Goal: Information Seeking & Learning: Check status

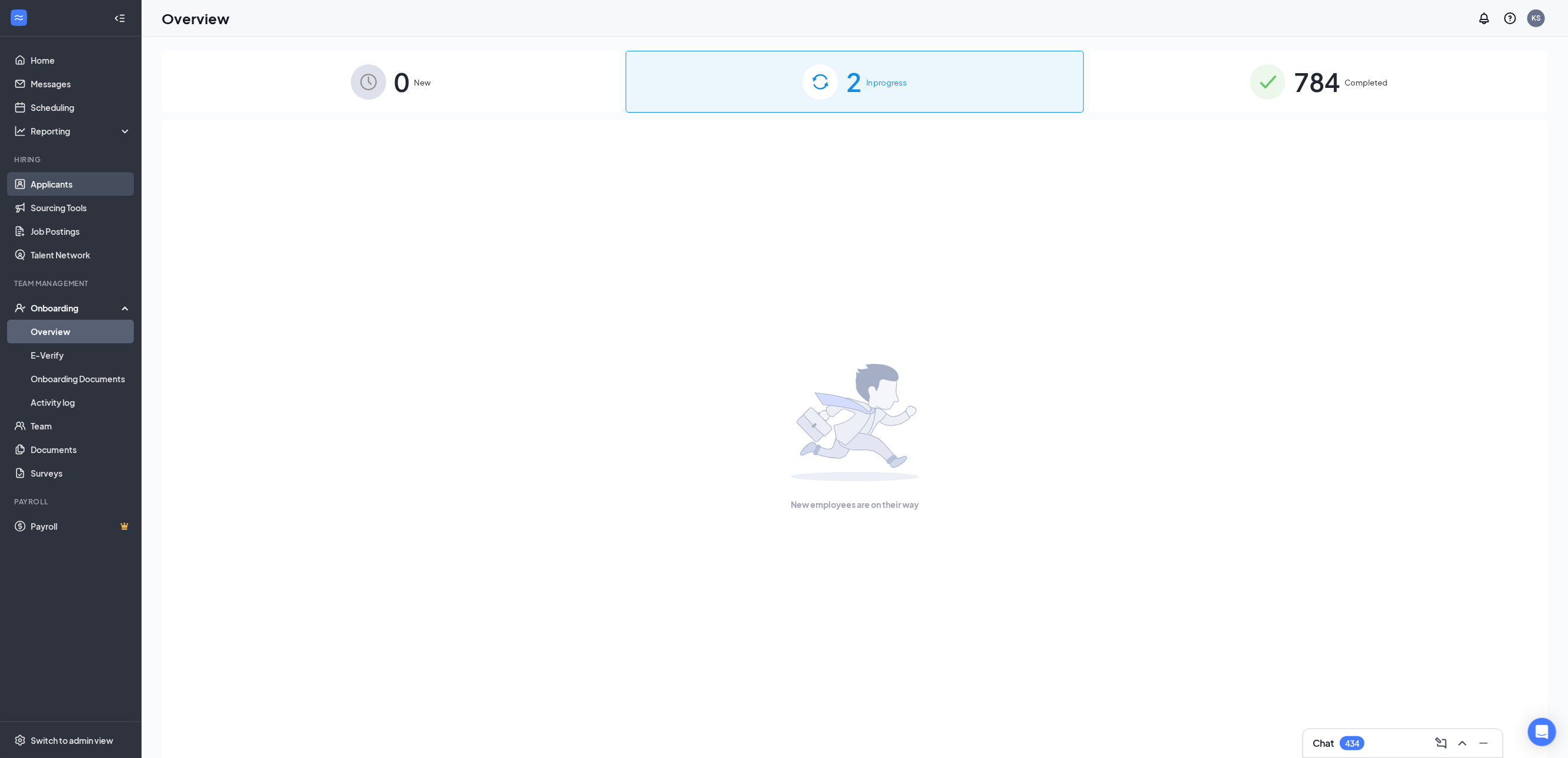
click at [53, 186] on link "Applicants" at bounding box center [81, 184] width 101 height 23
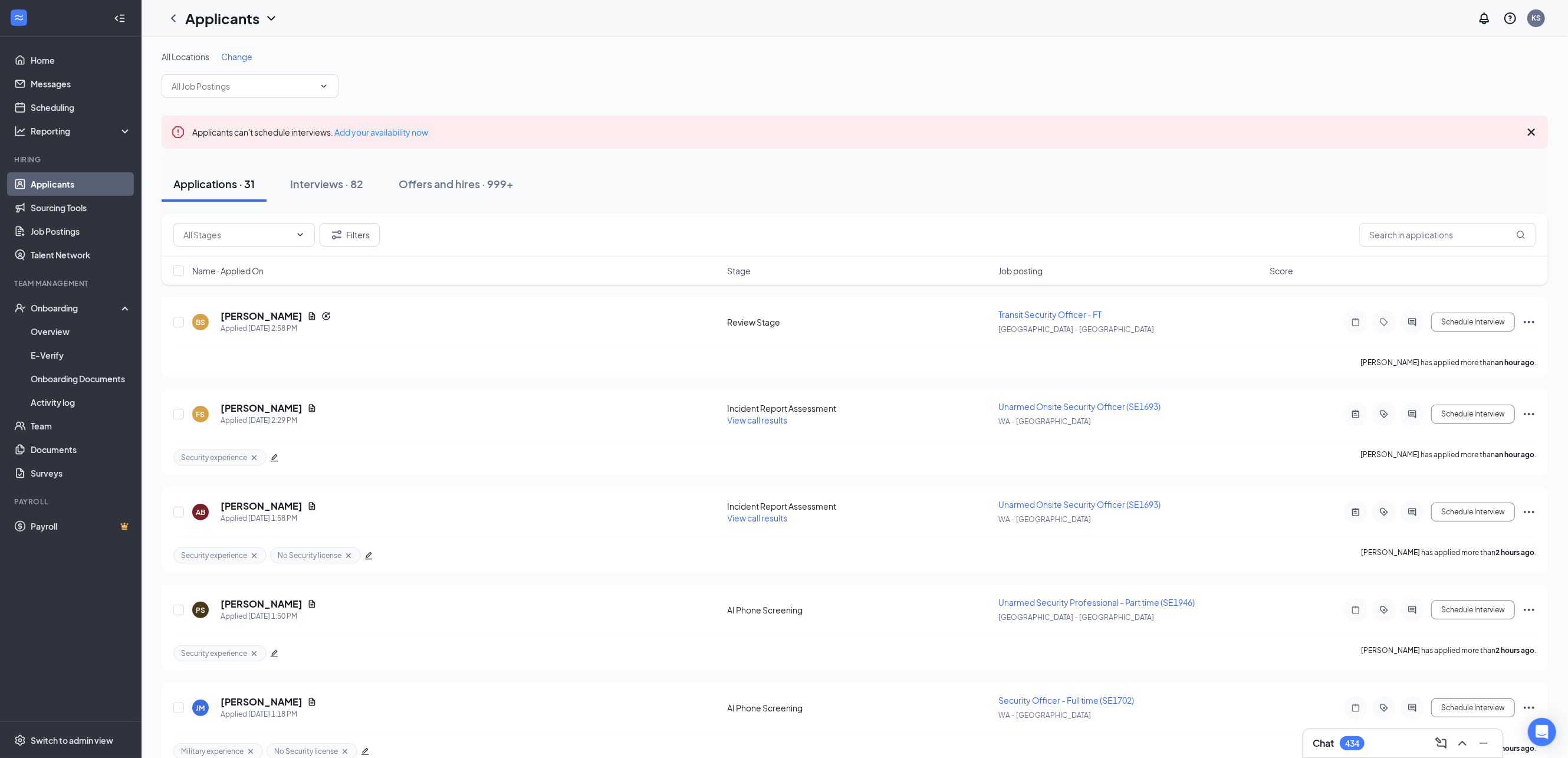
drag, startPoint x: 1427, startPoint y: 249, endPoint x: 1397, endPoint y: 300, distance: 59.2
click at [1426, 250] on div "Filters" at bounding box center [854, 235] width 1386 height 43
click at [1388, 236] on input "text" at bounding box center [1448, 234] width 177 height 23
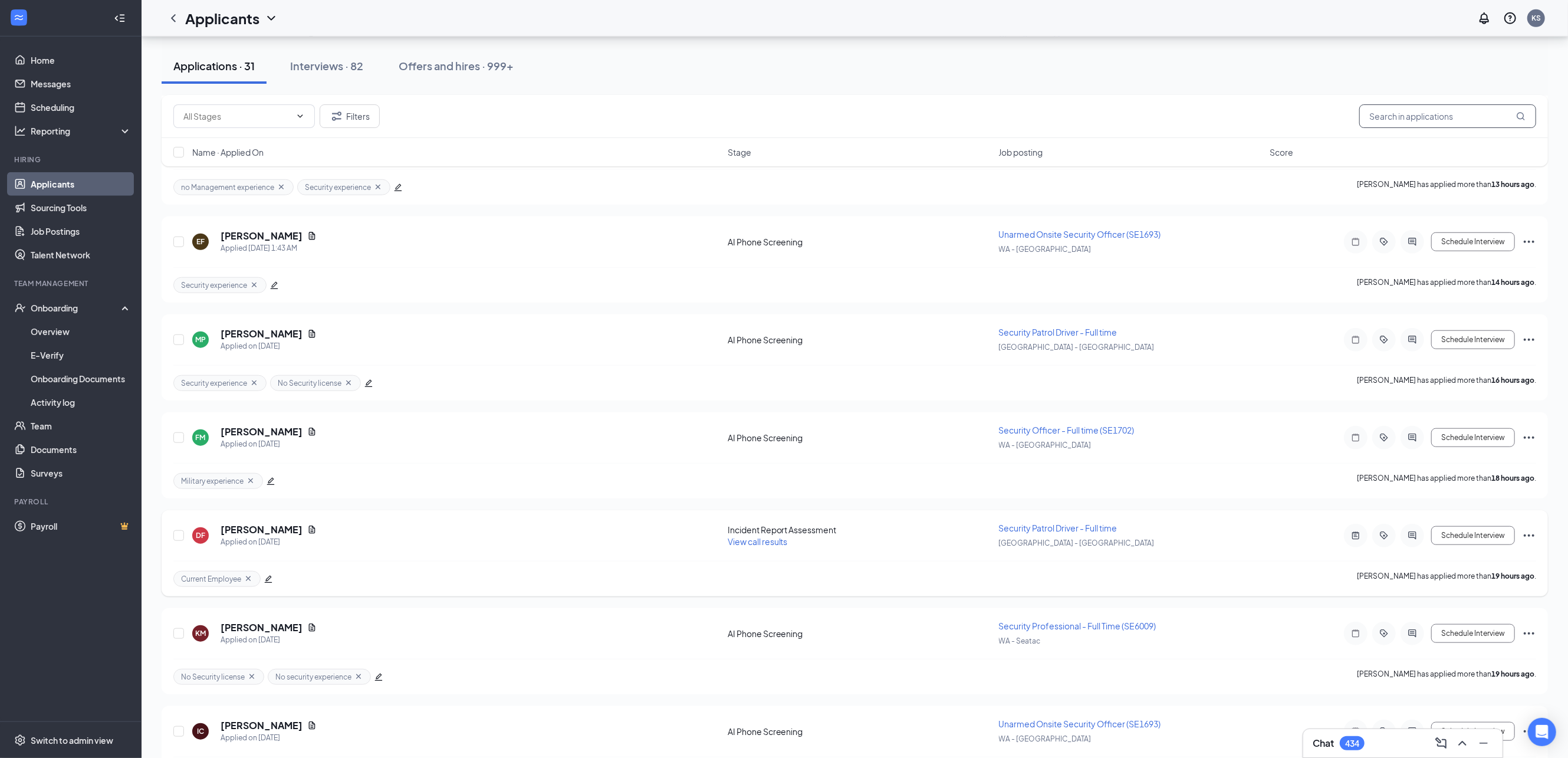
scroll to position [1136, 0]
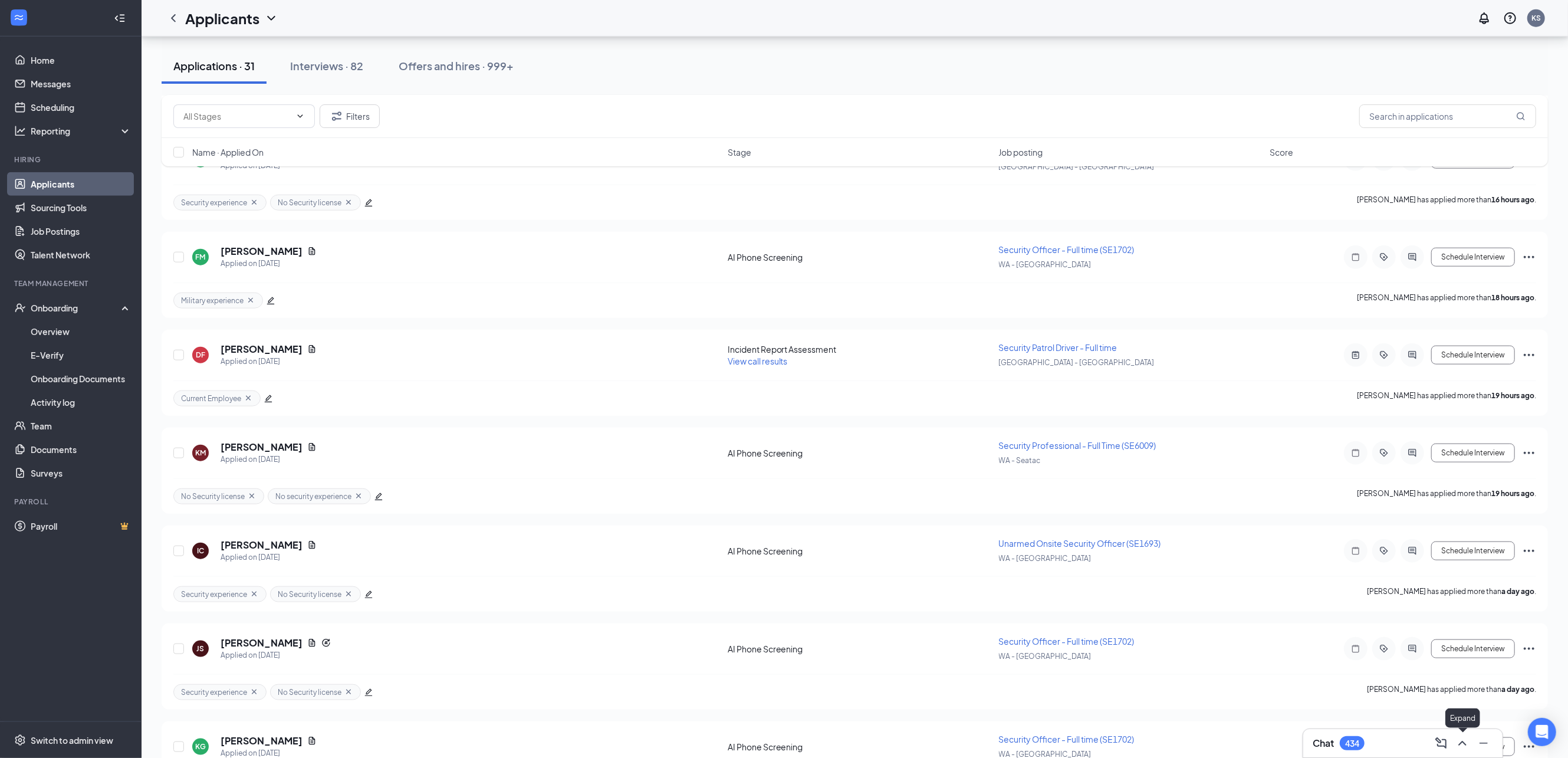
click at [1457, 744] on icon "ChevronUp" at bounding box center [1462, 743] width 14 height 14
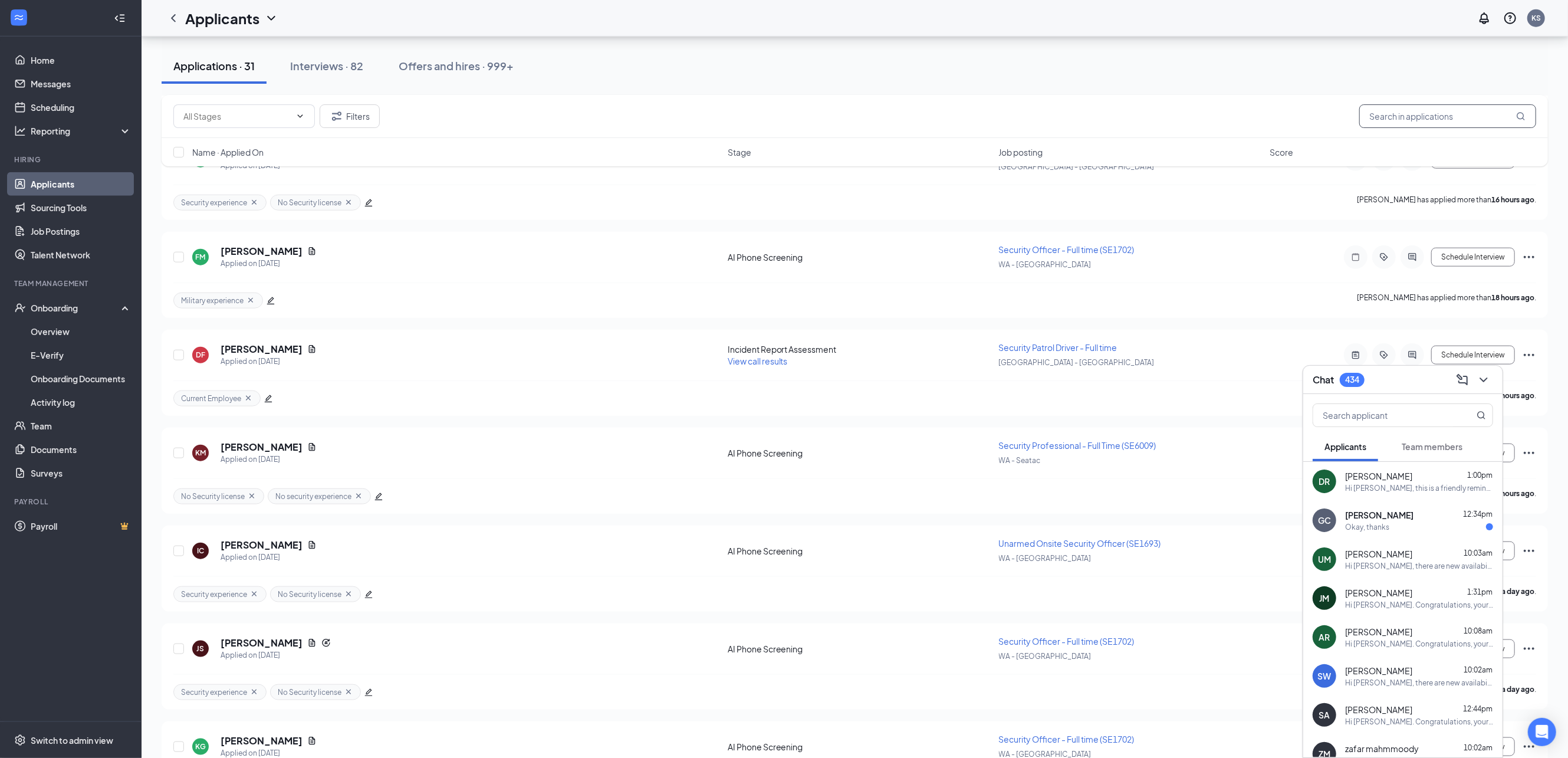
drag, startPoint x: 1402, startPoint y: 114, endPoint x: 1408, endPoint y: 115, distance: 6.1
click at [1402, 114] on input "text" at bounding box center [1448, 116] width 177 height 23
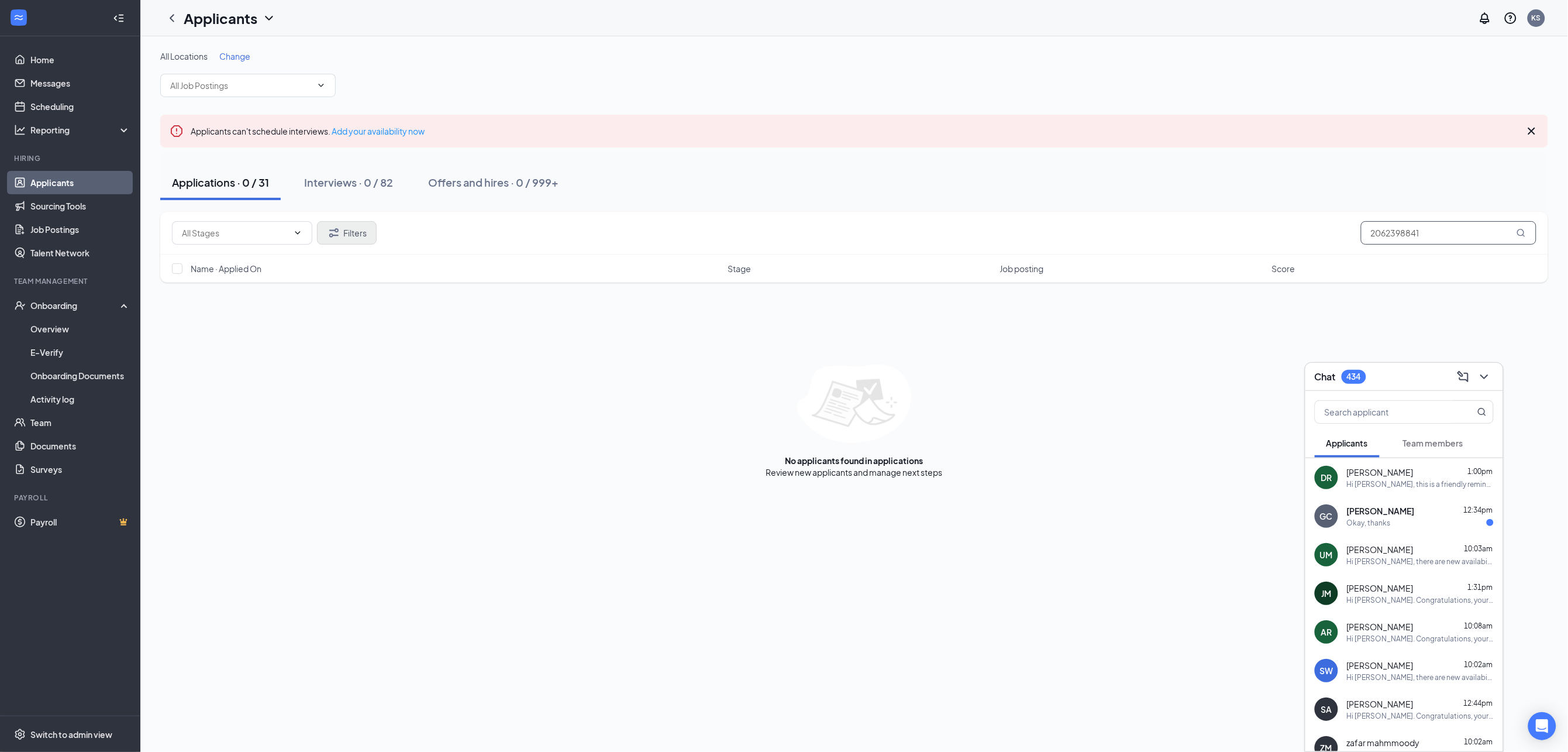
type input "2062398841"
click at [335, 234] on icon "Filter" at bounding box center [334, 233] width 14 height 14
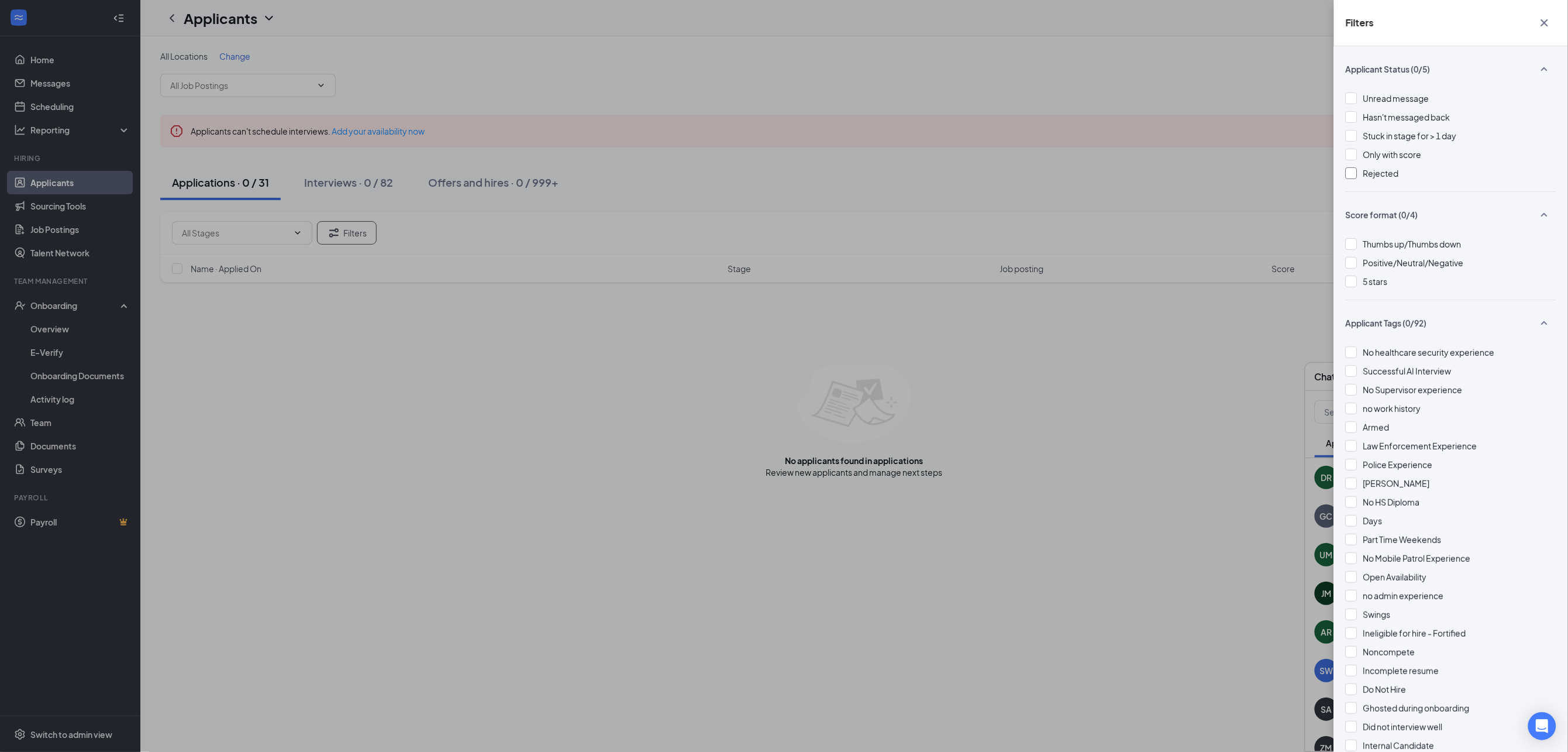
click at [1383, 176] on span "Rejected" at bounding box center [1381, 173] width 36 height 10
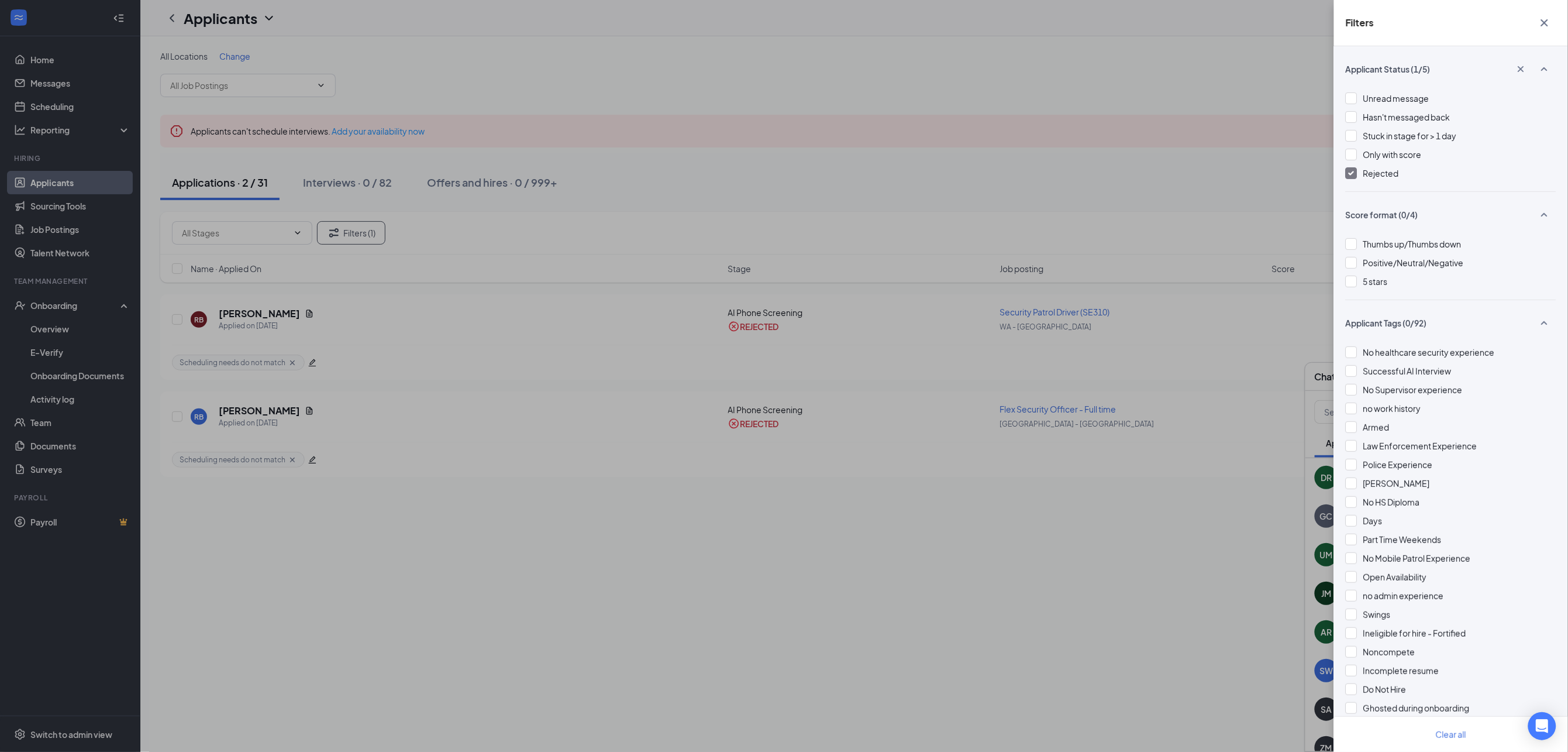
click at [1548, 18] on icon "Cross" at bounding box center [1544, 23] width 14 height 14
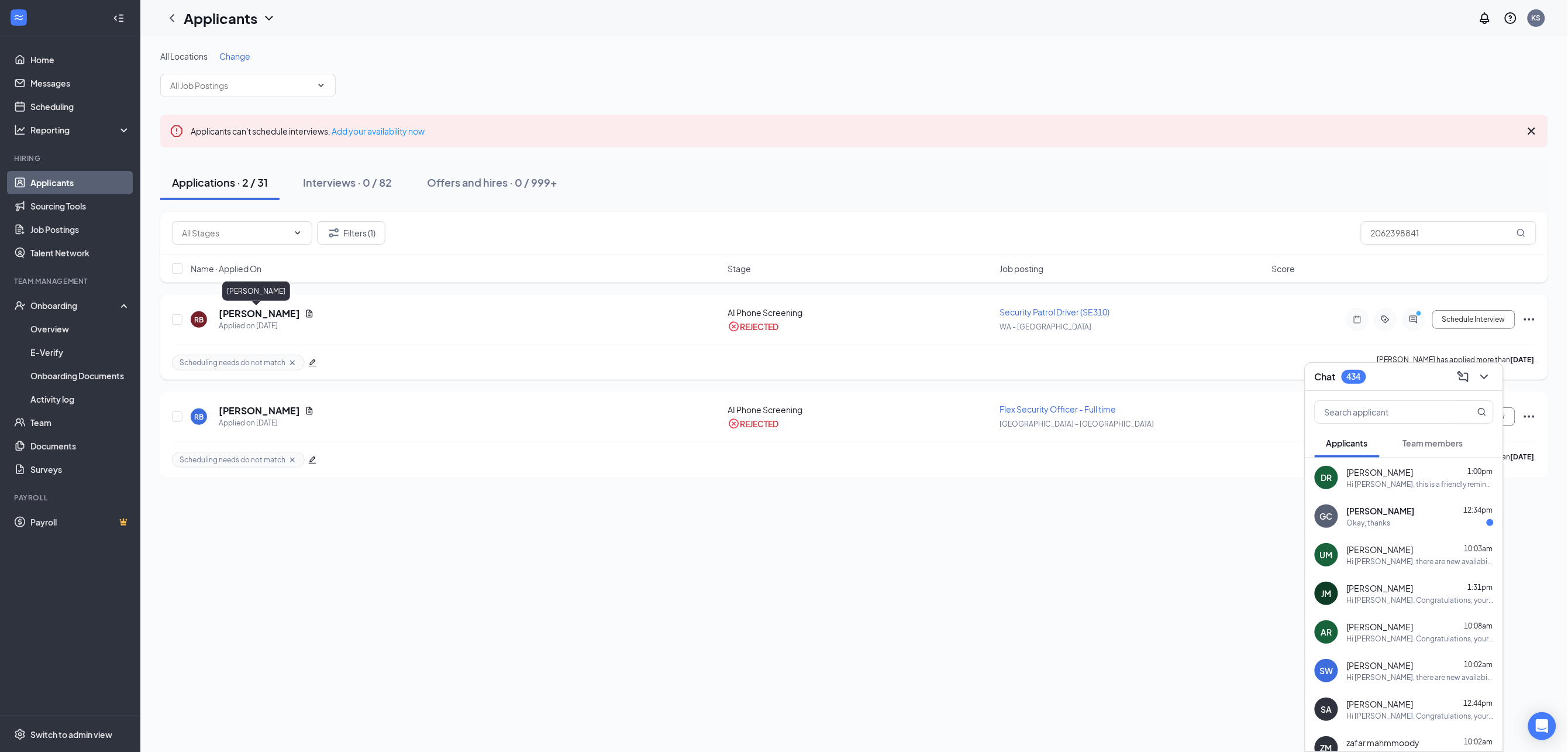
click at [252, 317] on h5 "[PERSON_NAME]" at bounding box center [259, 313] width 82 height 13
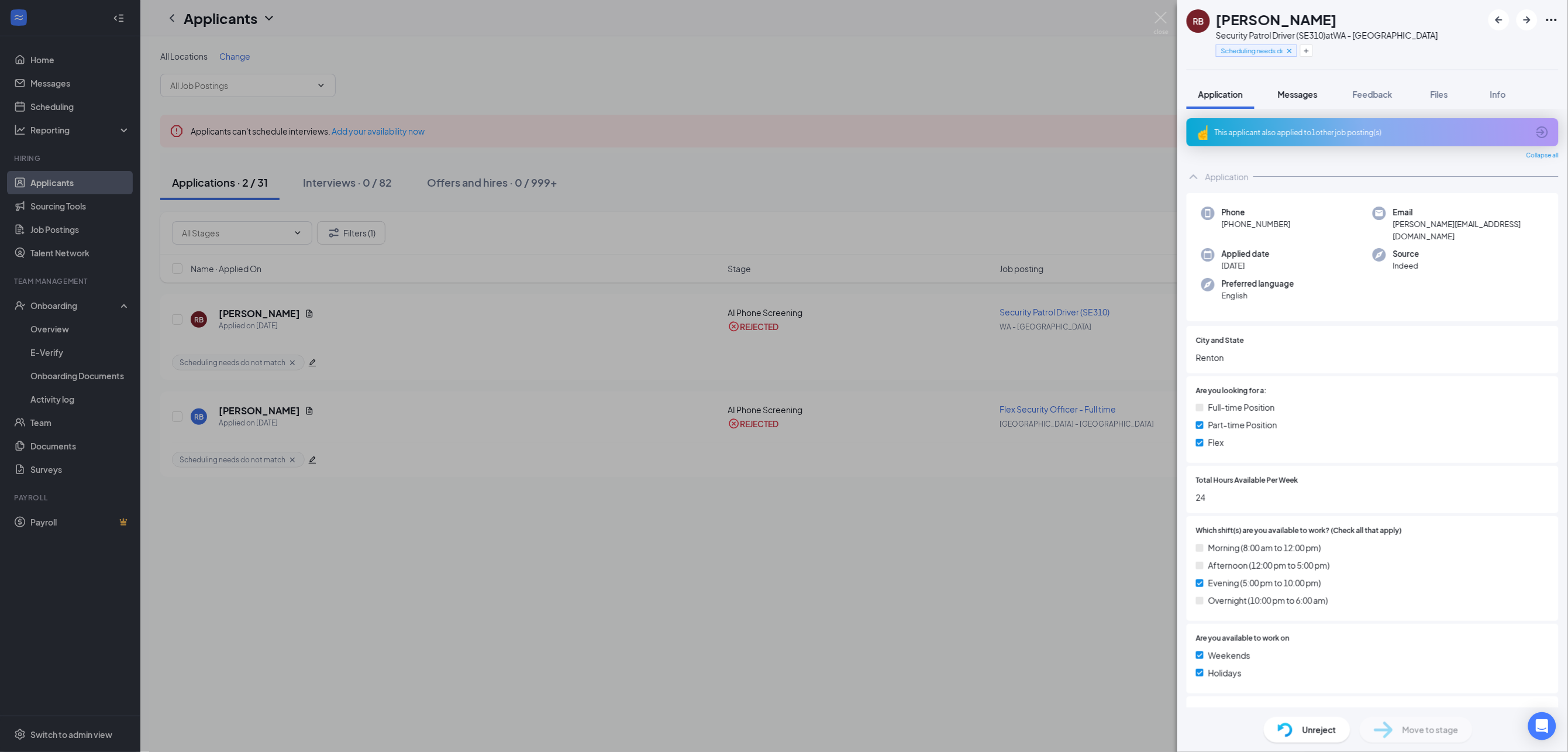
click at [1287, 94] on span "Messages" at bounding box center [1297, 94] width 40 height 10
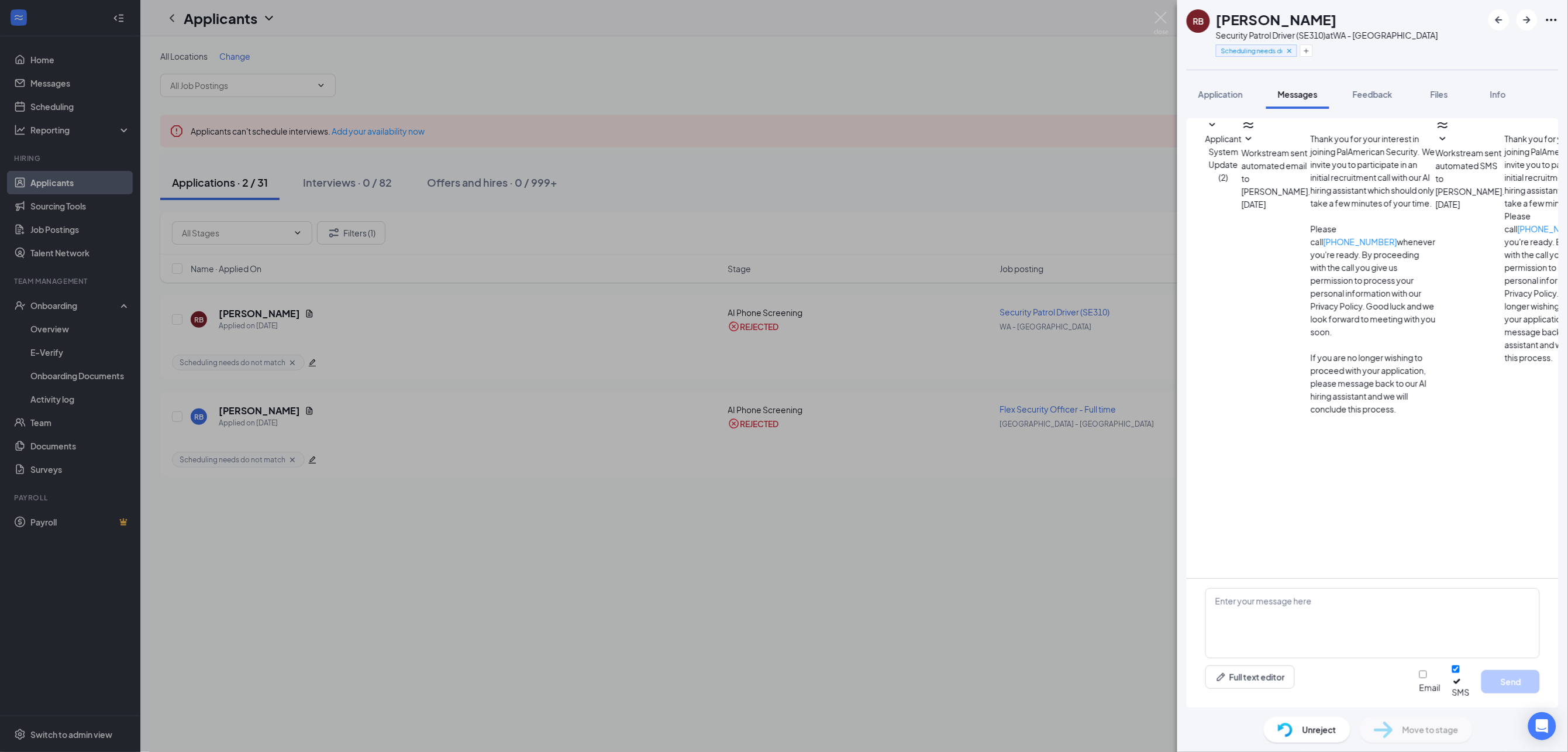
click at [1158, 23] on img at bounding box center [1161, 23] width 15 height 23
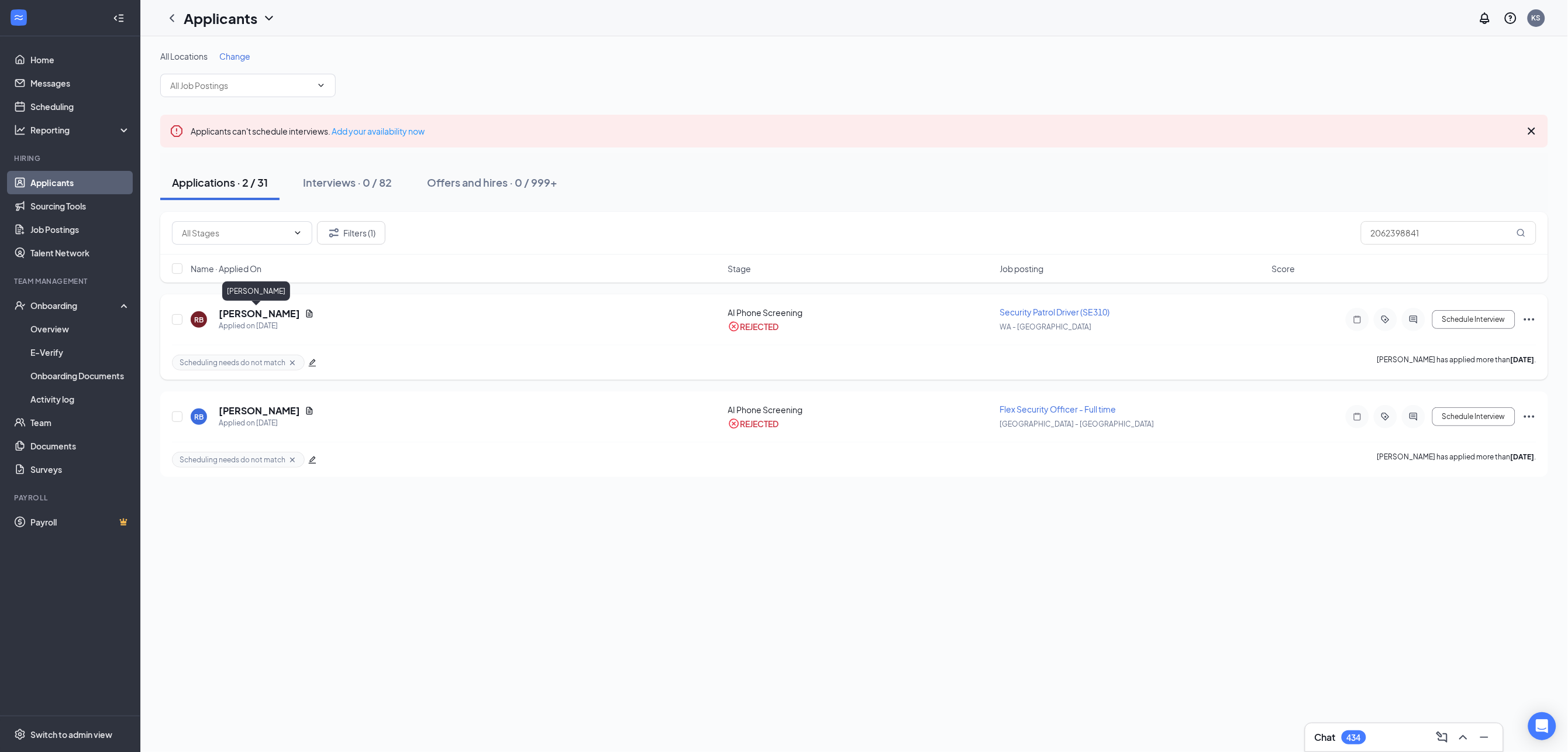
click at [221, 311] on h5 "[PERSON_NAME]" at bounding box center [259, 313] width 82 height 13
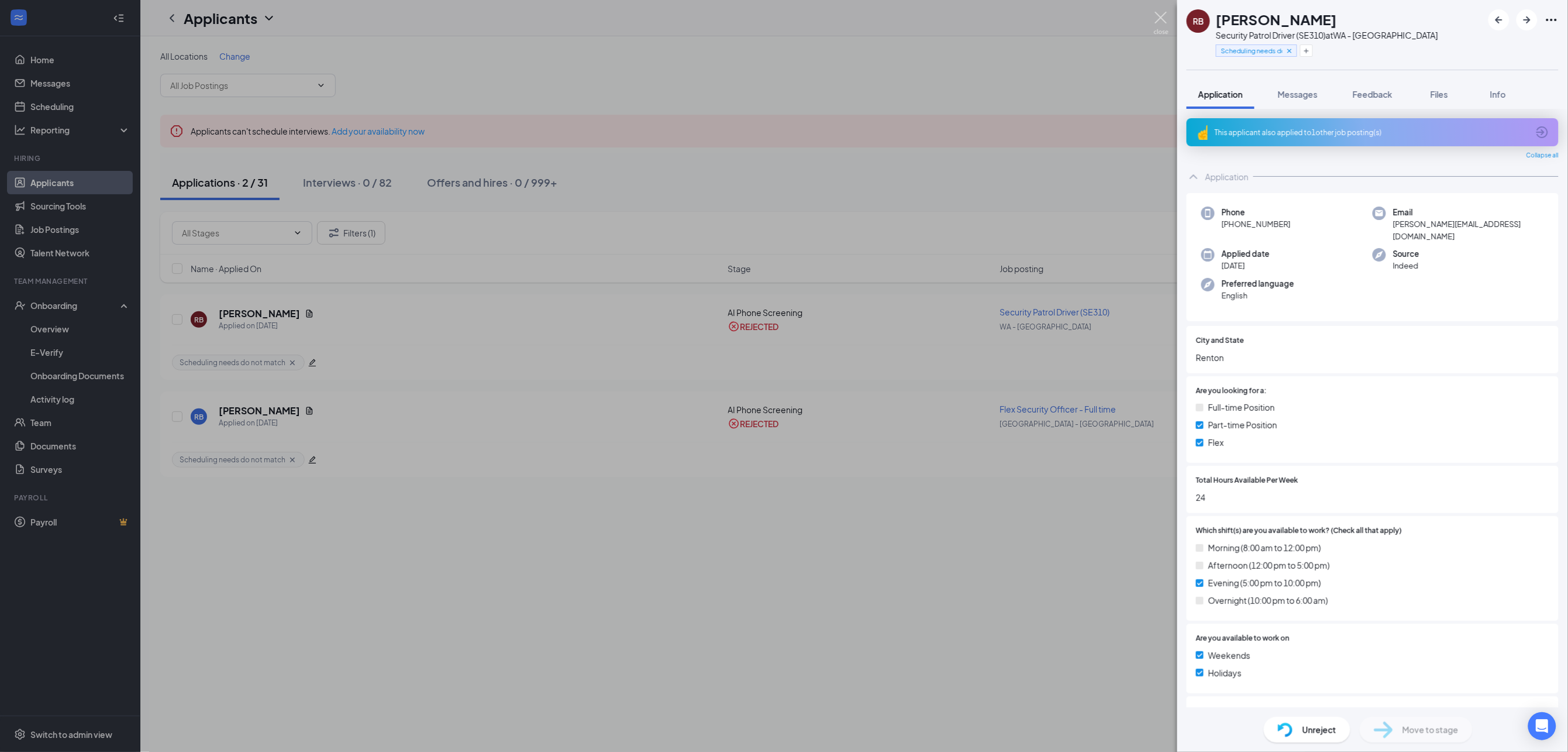
click at [1161, 12] on img at bounding box center [1161, 23] width 15 height 23
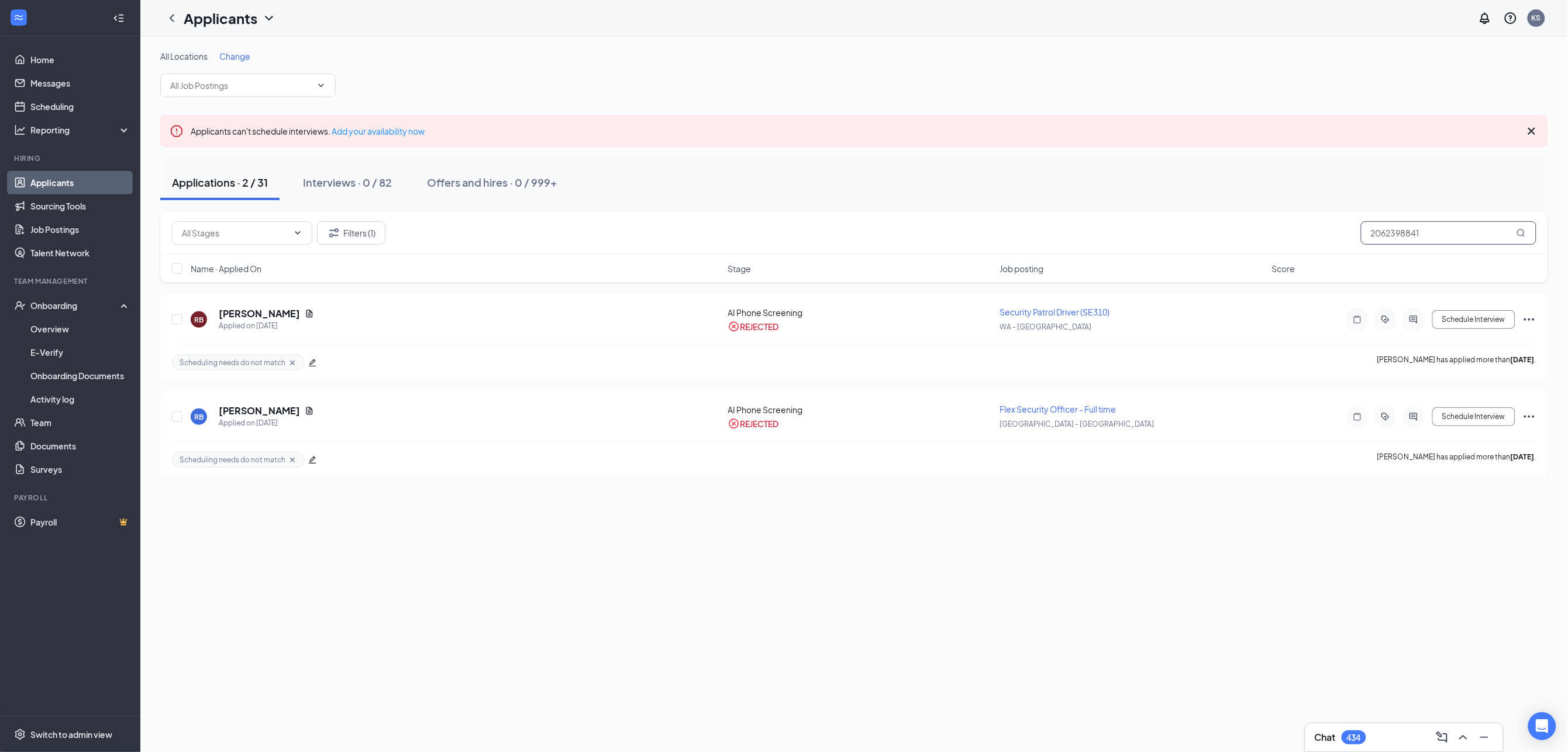
drag, startPoint x: 1466, startPoint y: 228, endPoint x: 1287, endPoint y: 236, distance: 179.2
click at [1283, 228] on div "Filters [PHONE_NUMBER]" at bounding box center [854, 233] width 1365 height 23
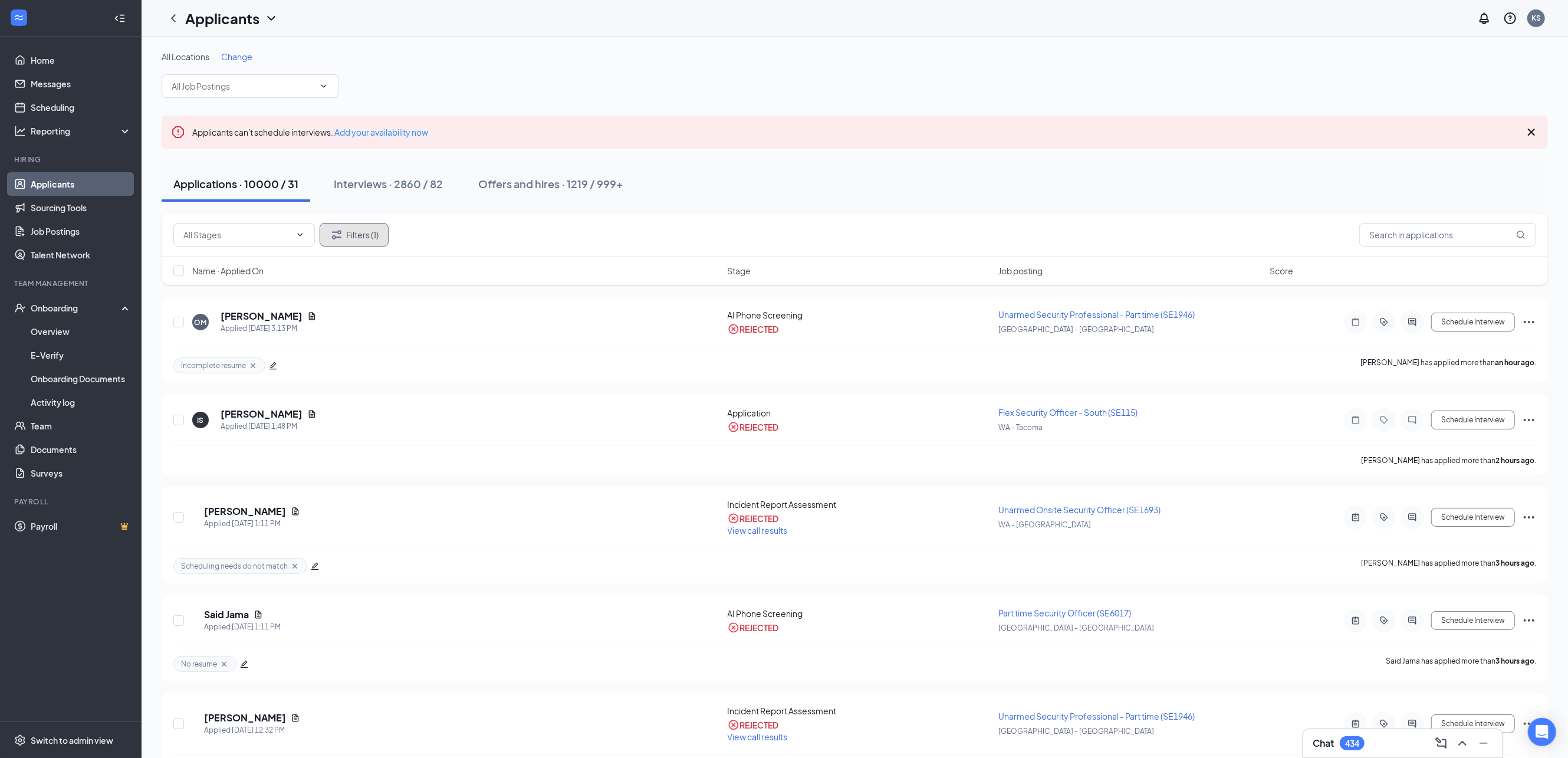
click at [333, 235] on icon "Filter" at bounding box center [336, 234] width 9 height 9
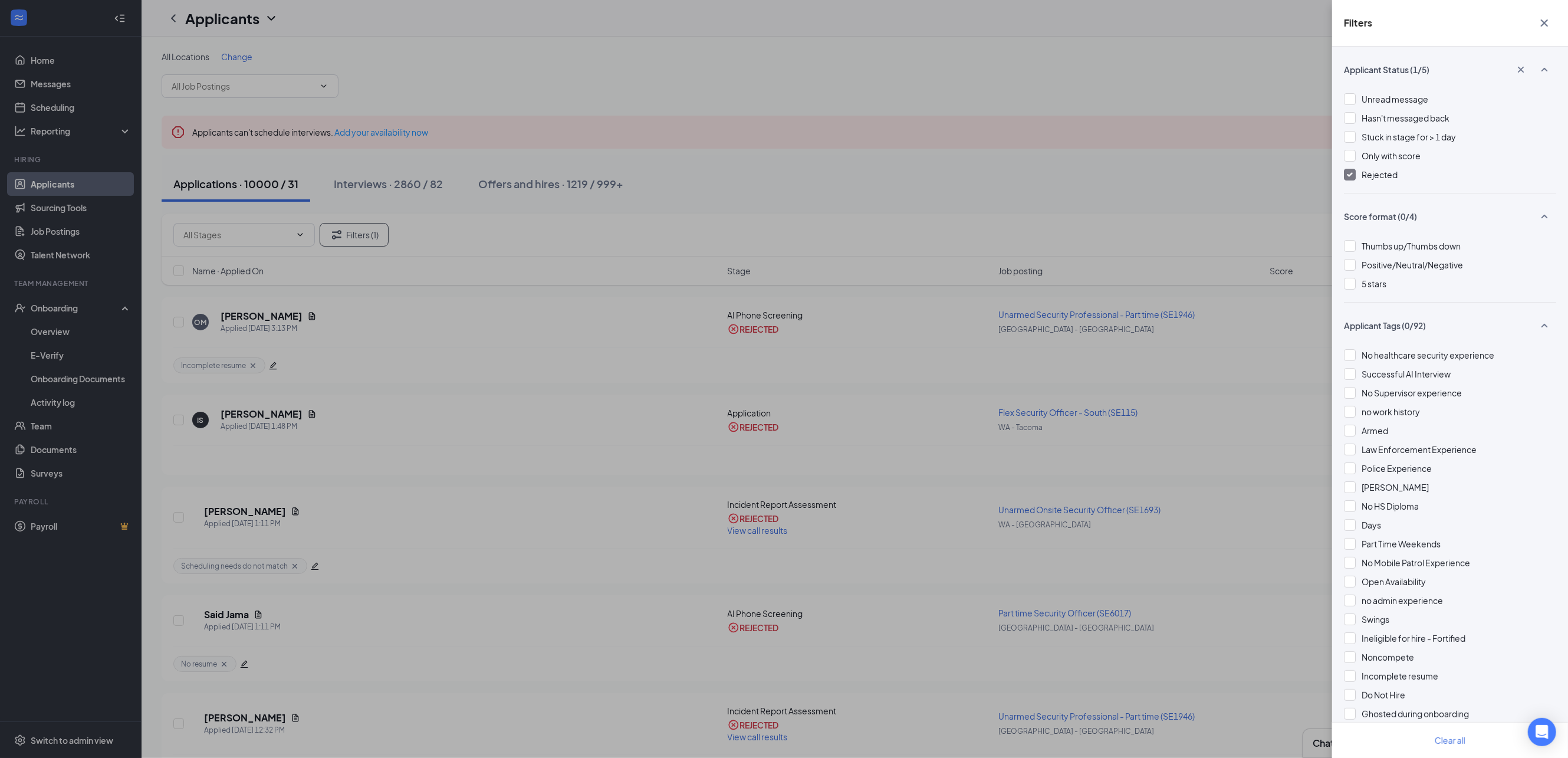
click at [1371, 177] on span "Rejected" at bounding box center [1380, 174] width 36 height 10
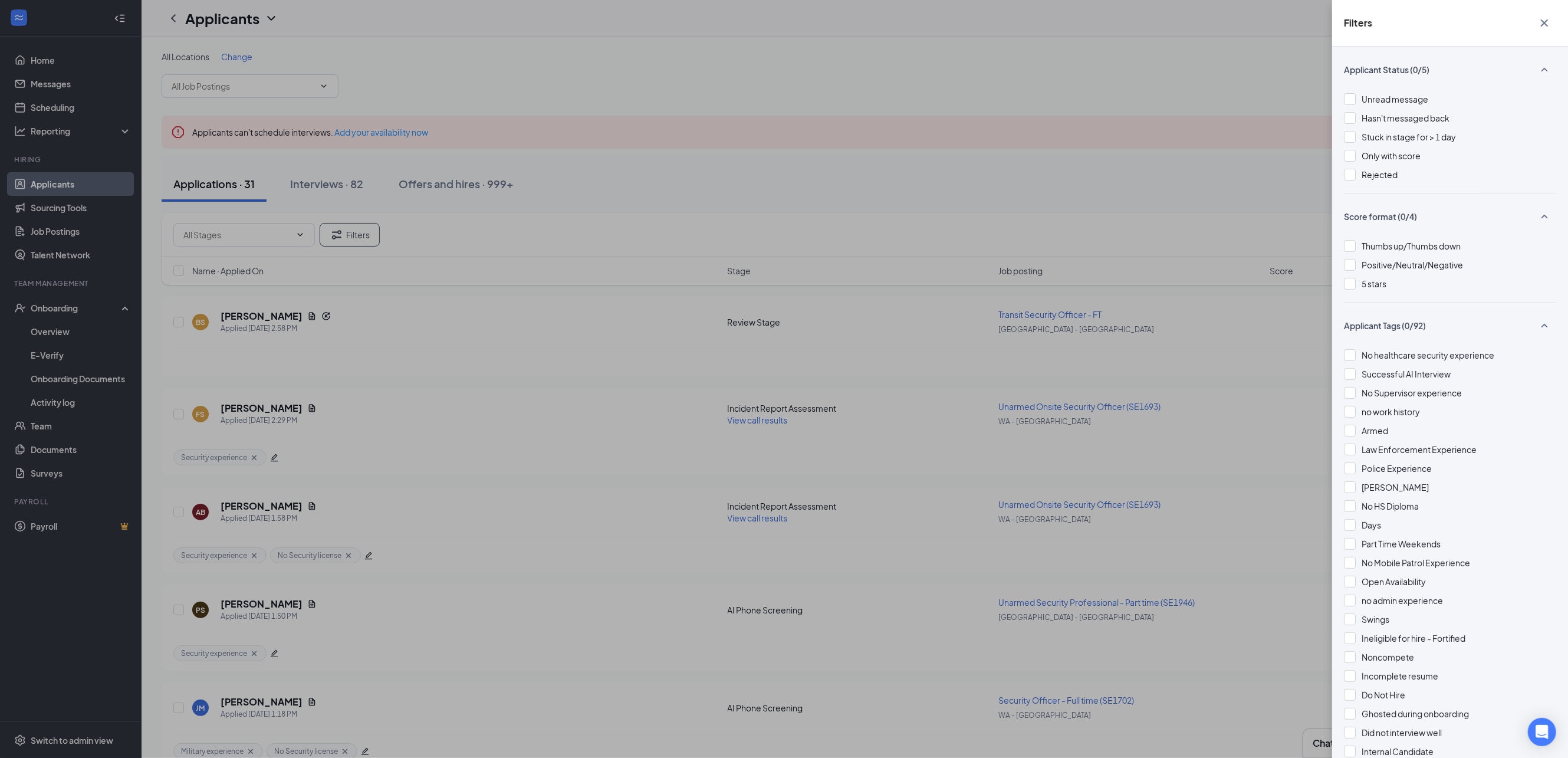
click at [1227, 168] on div "Filters Applicant Status (0/5) Unread message Hasn't messaged back Stuck in sta…" at bounding box center [784, 379] width 1568 height 758
